Goal: Task Accomplishment & Management: Manage account settings

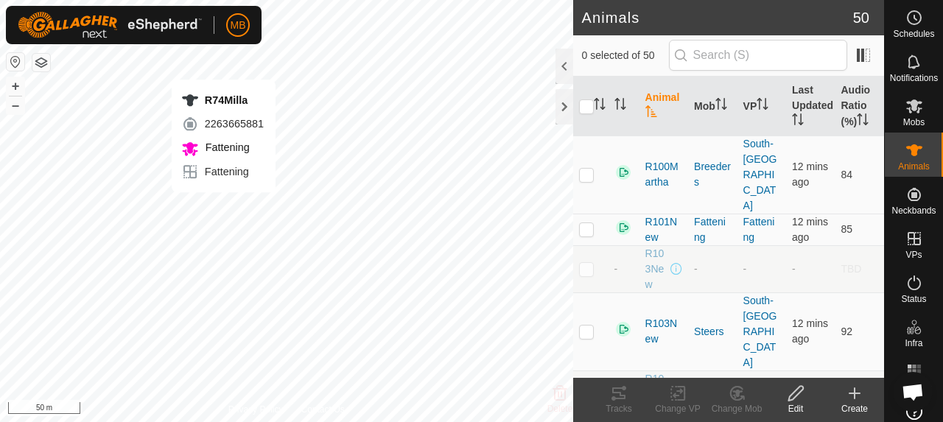
checkbox input "true"
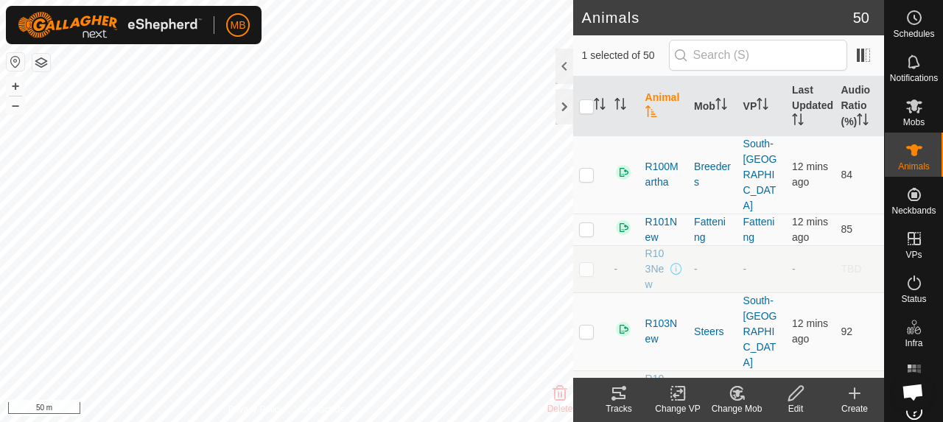
click at [624, 396] on icon at bounding box center [618, 393] width 13 height 12
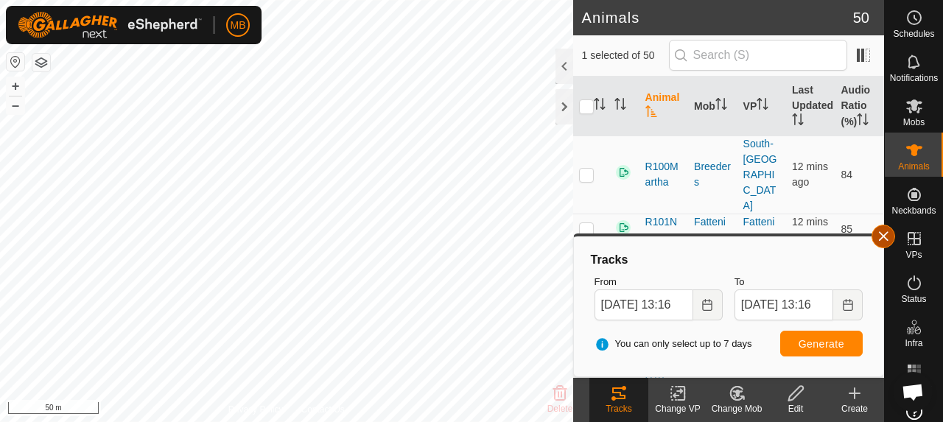
click at [884, 239] on button "button" at bounding box center [883, 237] width 24 height 24
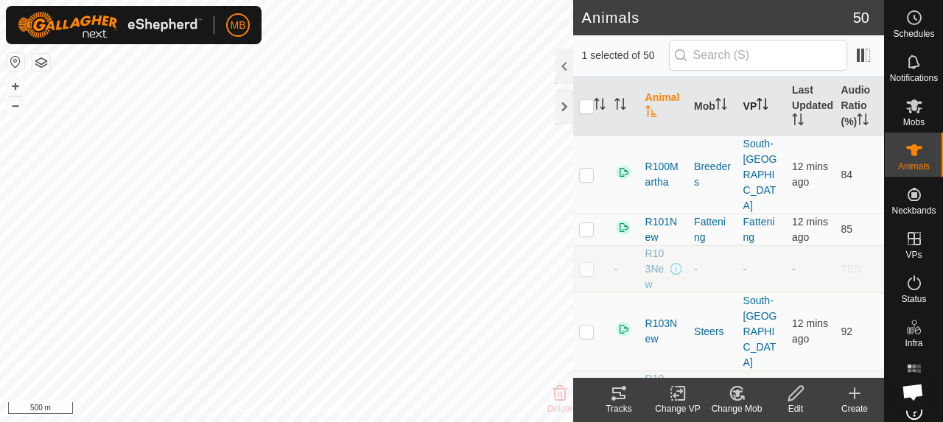
click at [743, 108] on th "VP" at bounding box center [761, 107] width 49 height 60
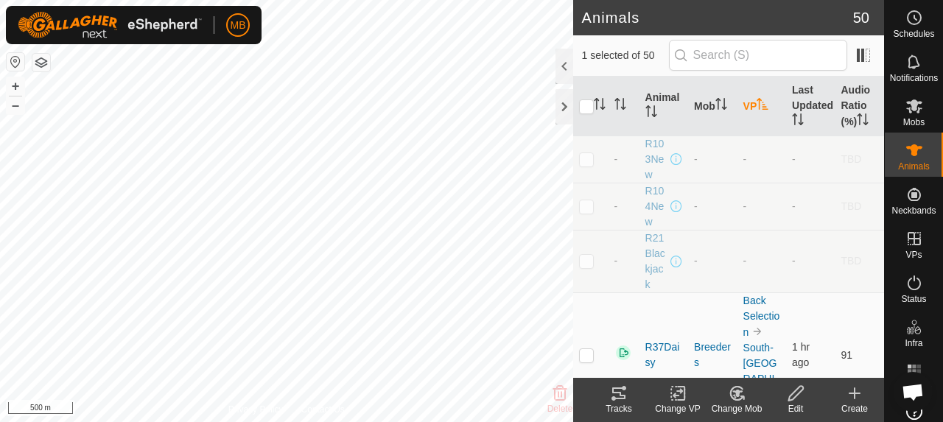
click at [743, 108] on th "VP" at bounding box center [761, 107] width 49 height 60
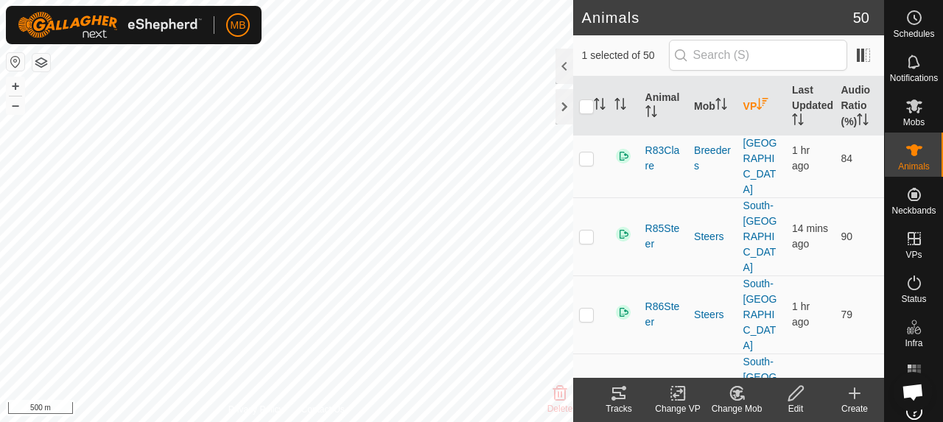
scroll to position [1809, 0]
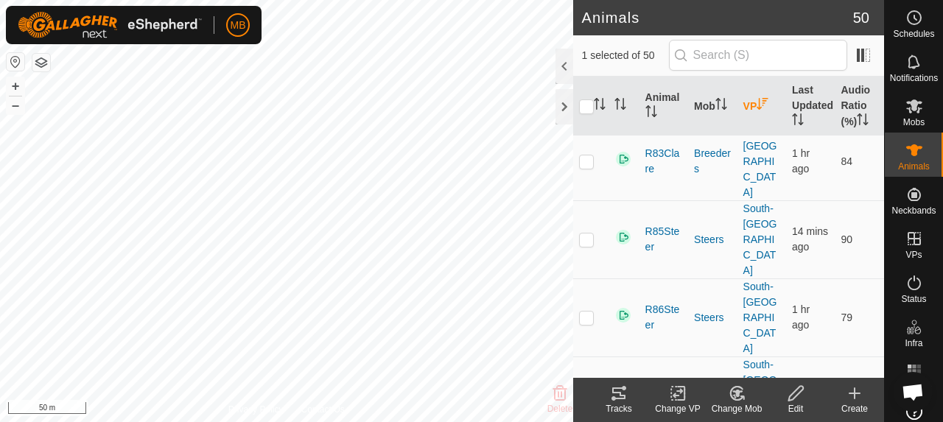
checkbox input "false"
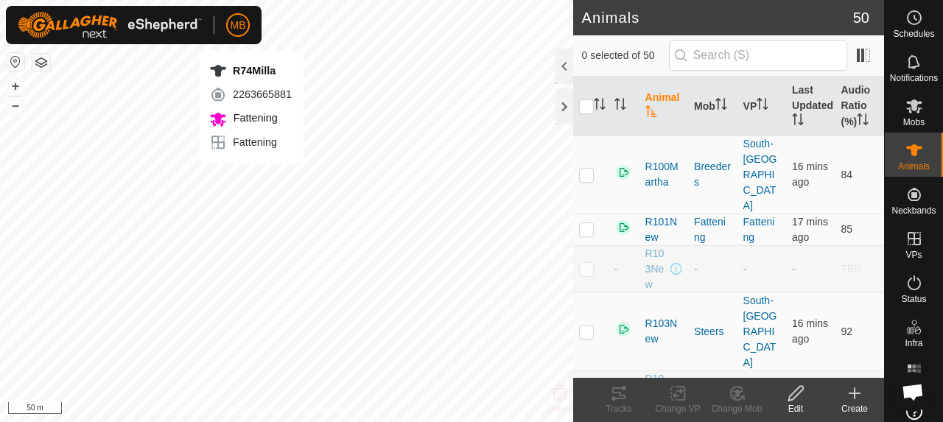
checkbox input "true"
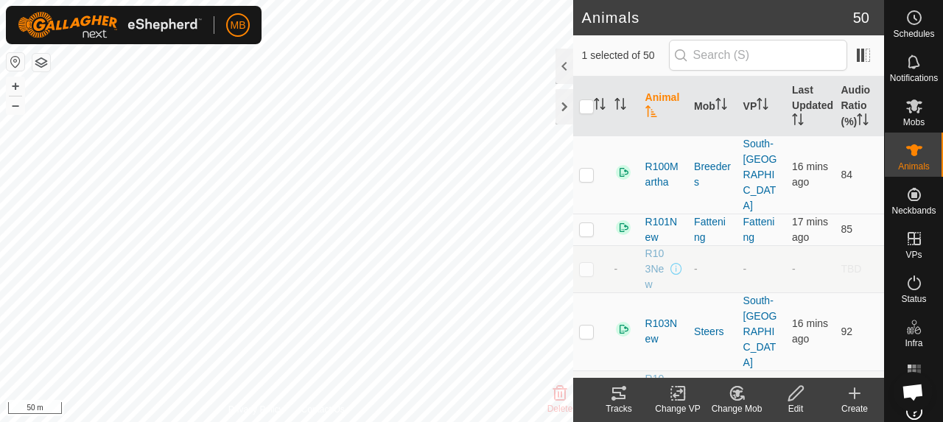
click at [627, 393] on icon at bounding box center [619, 393] width 18 height 18
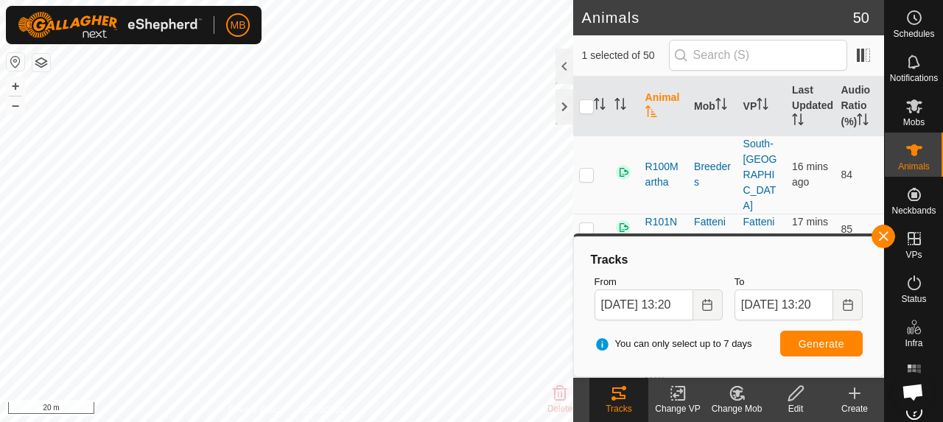
click at [433, 421] on html "MB Schedules Notifications Mobs Animals Neckbands VPs Status Infra Heatmap Help…" at bounding box center [471, 211] width 943 height 422
click at [891, 236] on button "button" at bounding box center [883, 237] width 24 height 24
